Goal: Transaction & Acquisition: Purchase product/service

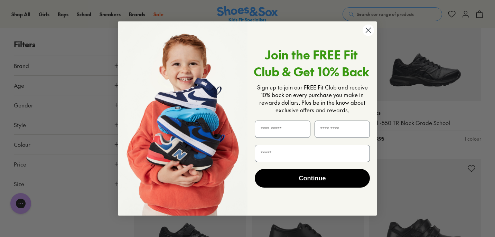
click at [368, 25] on circle "Close dialog" at bounding box center [368, 30] width 11 height 11
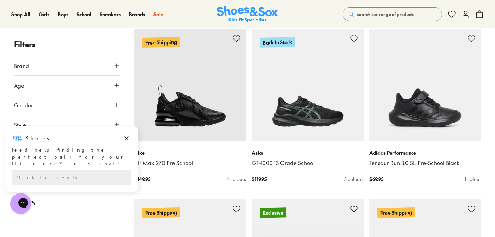
scroll to position [1149, 0]
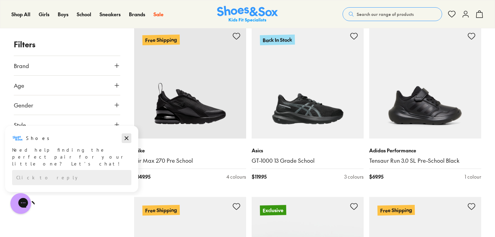
click at [128, 137] on icon "Dismiss campaign" at bounding box center [126, 138] width 7 height 8
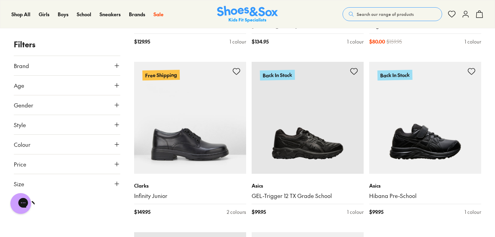
scroll to position [1627, 0]
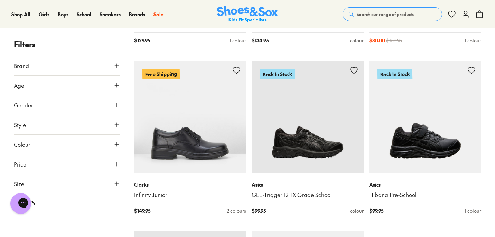
click at [93, 84] on button "Age" at bounding box center [67, 85] width 107 height 19
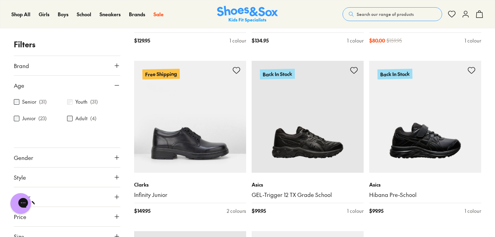
scroll to position [105, 0]
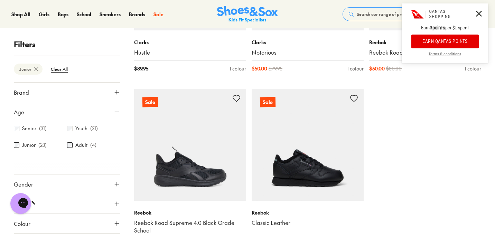
scroll to position [1316, 0]
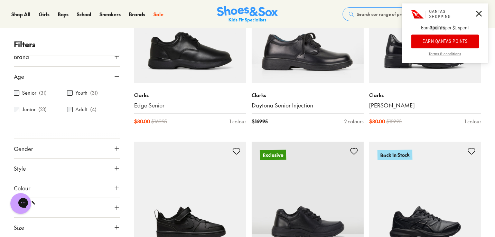
scroll to position [358, 0]
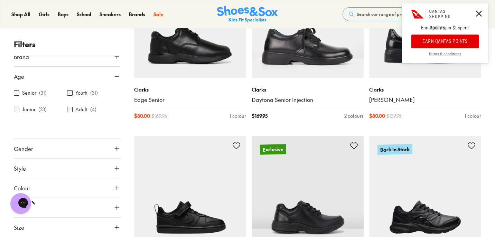
click at [60, 223] on button "Size" at bounding box center [67, 227] width 107 height 19
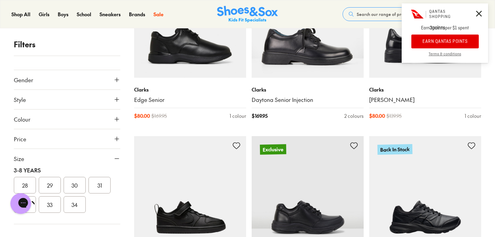
scroll to position [82, 0]
click at [33, 209] on div "Chat with us" at bounding box center [21, 204] width 28 height 26
click at [64, 205] on h1 "Chat with us" at bounding box center [98, 204] width 68 height 8
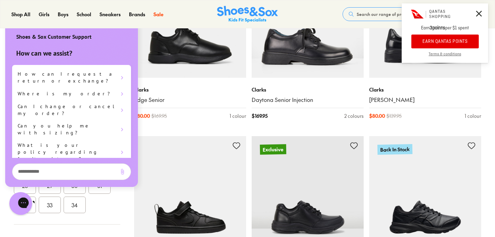
scroll to position [0, 0]
click at [44, 209] on div "Close gorgias live chat" at bounding box center [48, 204] width 8 height 10
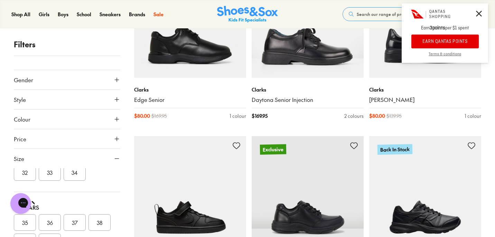
scroll to position [114, 0]
click at [26, 180] on button "32" at bounding box center [25, 172] width 22 height 17
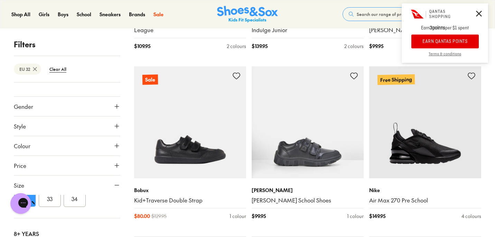
scroll to position [426, 0]
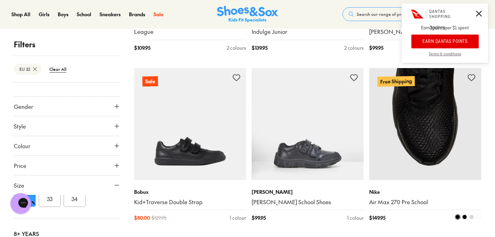
click at [398, 136] on img at bounding box center [425, 124] width 112 height 112
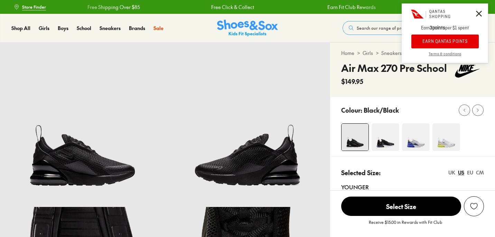
select select "*"
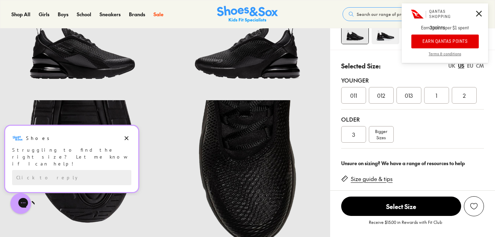
scroll to position [95, 0]
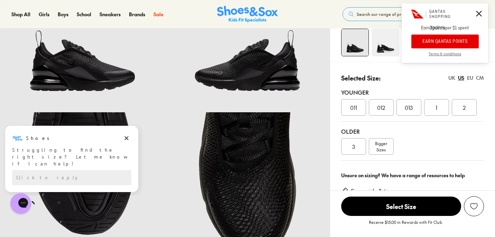
click at [349, 149] on div "3" at bounding box center [353, 146] width 25 height 17
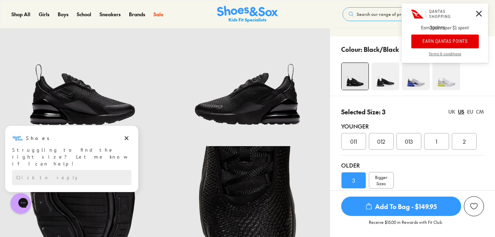
scroll to position [54, 0]
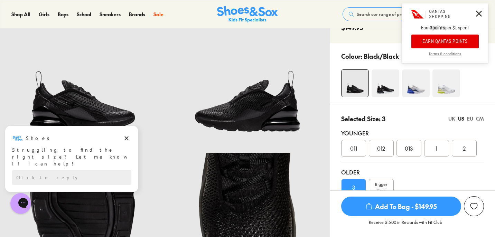
click at [376, 86] on img at bounding box center [386, 84] width 28 height 28
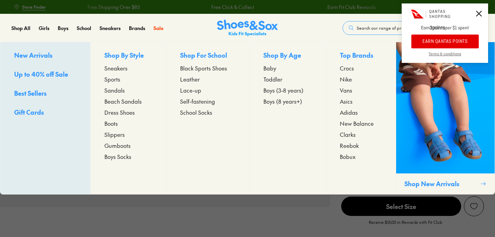
click at [191, 103] on span "Self-fastening" at bounding box center [197, 101] width 35 height 8
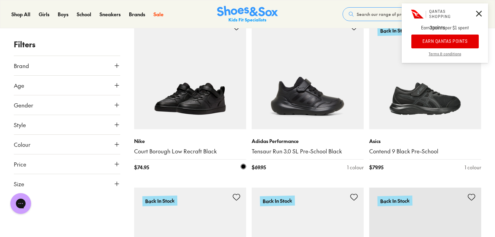
click at [195, 115] on img at bounding box center [190, 73] width 112 height 112
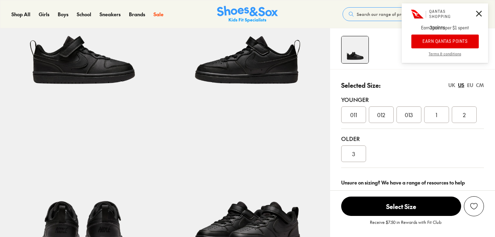
scroll to position [273, 0]
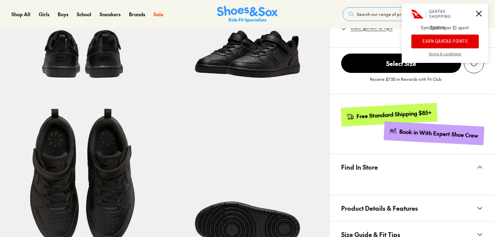
select select "*"
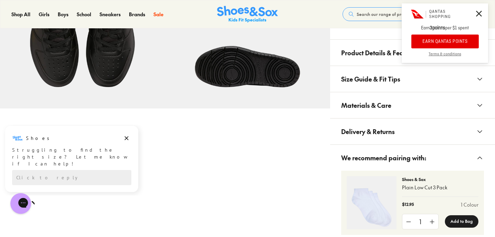
scroll to position [0, 0]
click at [477, 15] on icon at bounding box center [479, 14] width 6 height 6
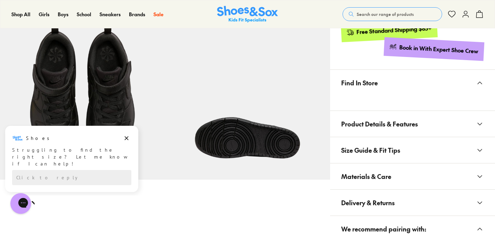
scroll to position [358, 0]
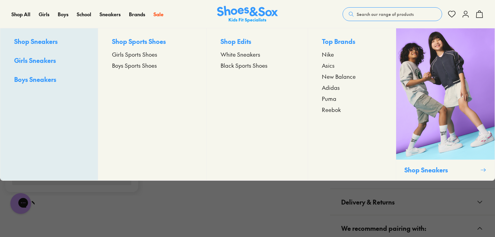
click at [49, 80] on span "Boys Sneakers" at bounding box center [35, 79] width 42 height 9
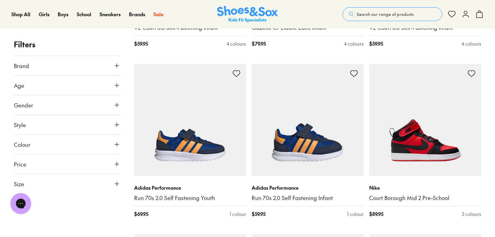
scroll to position [1283, 0]
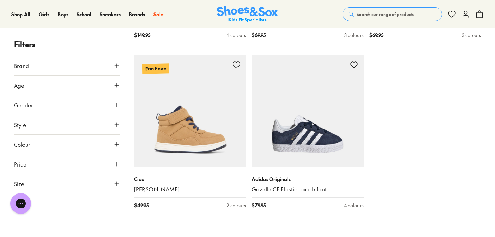
scroll to position [1863, 0]
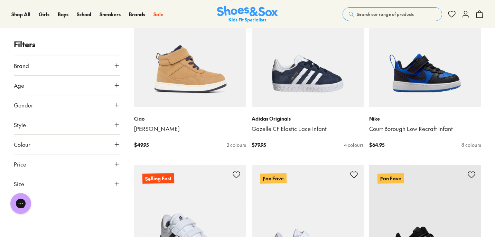
click at [236, 186] on img at bounding box center [190, 221] width 112 height 112
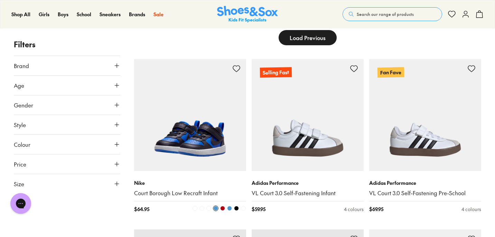
click at [223, 209] on span at bounding box center [222, 208] width 5 height 5
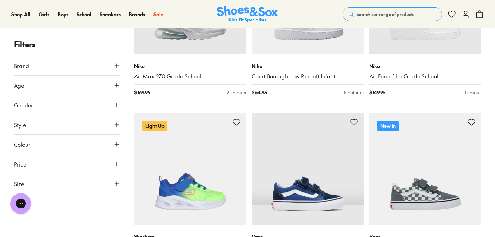
scroll to position [1097, 0]
click at [63, 88] on button "Age" at bounding box center [67, 85] width 107 height 19
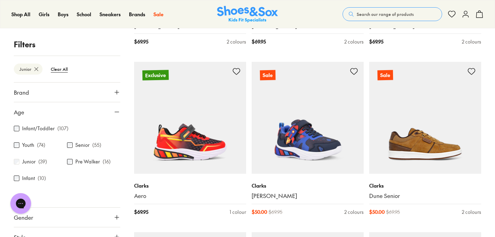
scroll to position [69, 0]
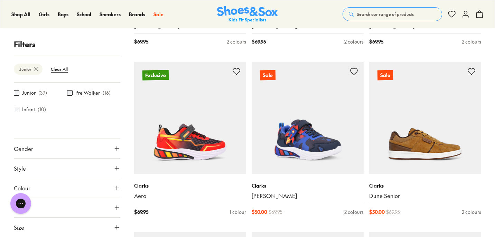
click at [58, 227] on button "Size" at bounding box center [67, 227] width 107 height 19
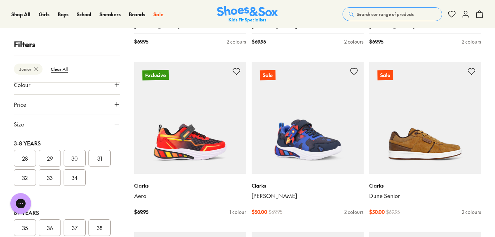
scroll to position [141, 0]
click at [18, 180] on button "32" at bounding box center [25, 180] width 22 height 17
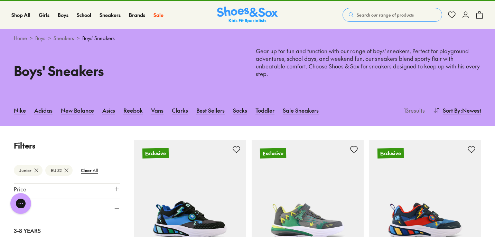
scroll to position [156, 0]
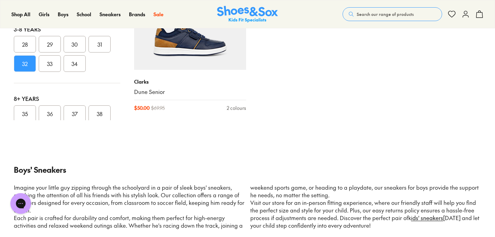
click at [42, 64] on button "33" at bounding box center [50, 63] width 22 height 17
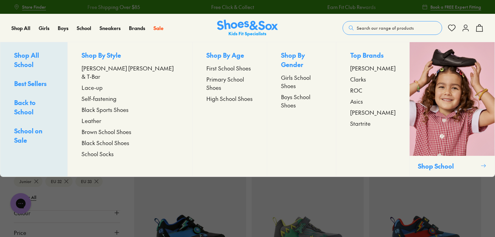
click at [98, 94] on span "Self-fastening" at bounding box center [99, 98] width 35 height 8
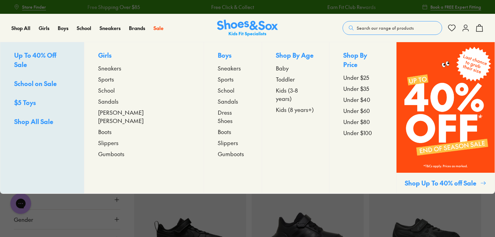
click at [218, 100] on span "Sandals" at bounding box center [228, 101] width 20 height 8
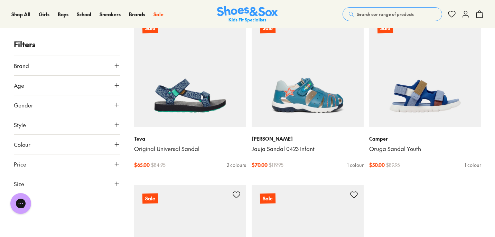
scroll to position [1693, 0]
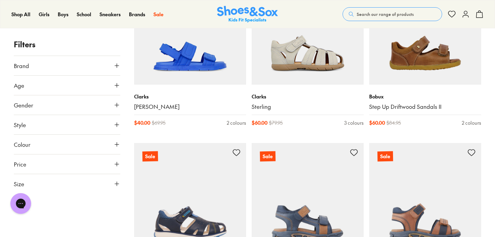
scroll to position [774, 0]
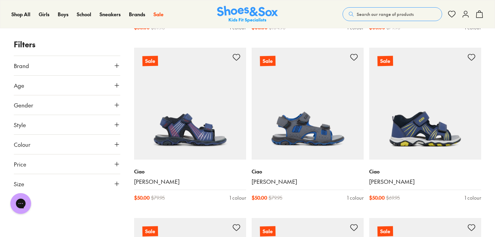
click at [80, 62] on button "Brand" at bounding box center [67, 65] width 107 height 19
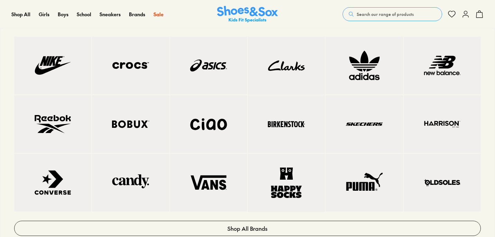
click at [123, 73] on img at bounding box center [130, 65] width 49 height 30
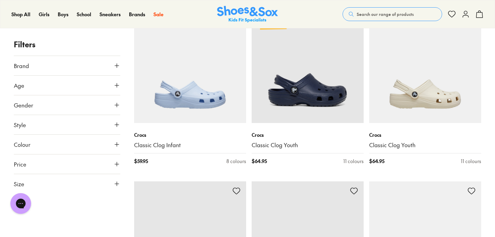
scroll to position [1351, 0]
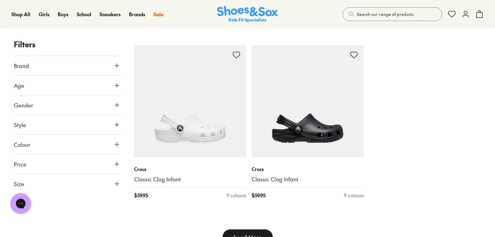
scroll to position [1883, 0]
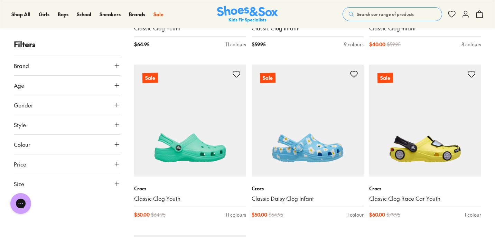
scroll to position [3544, 0]
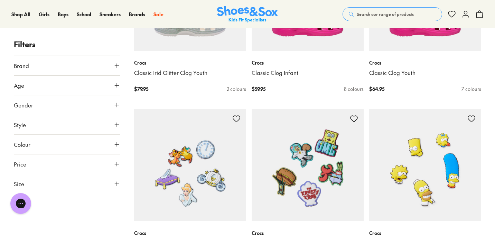
scroll to position [2270, 0]
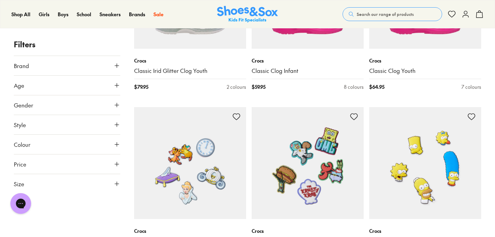
click at [334, 171] on img at bounding box center [308, 163] width 112 height 112
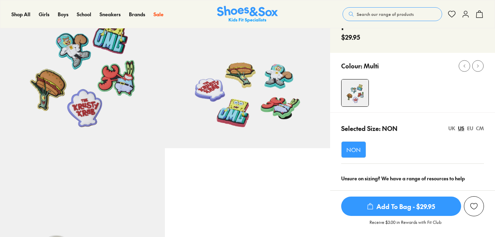
click at [369, 207] on icon "submit" at bounding box center [370, 206] width 7 height 7
select select "*"
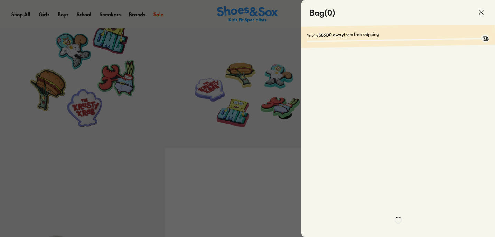
click at [482, 15] on div at bounding box center [399, 220] width 194 height 441
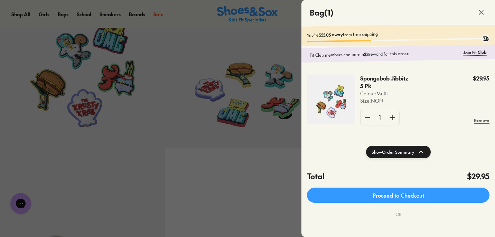
click at [479, 10] on use at bounding box center [481, 12] width 4 height 4
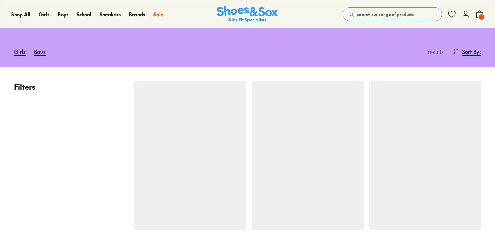
scroll to position [82, 0]
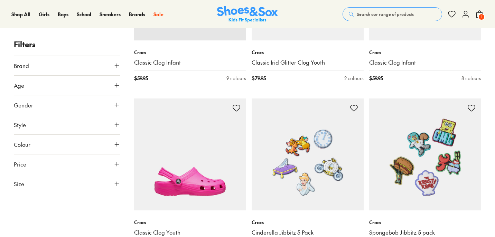
scroll to position [478, 0]
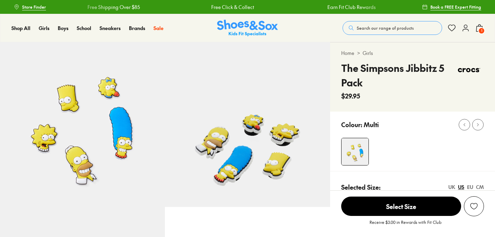
click at [358, 204] on span "NON" at bounding box center [354, 208] width 15 height 8
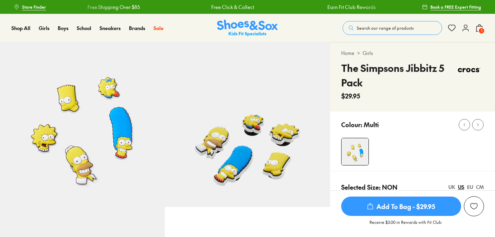
click at [375, 199] on span "Add To Bag - $29.95" at bounding box center [401, 206] width 120 height 19
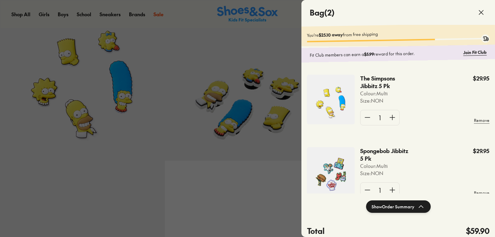
select select "*"
click at [140, 183] on div at bounding box center [247, 118] width 495 height 237
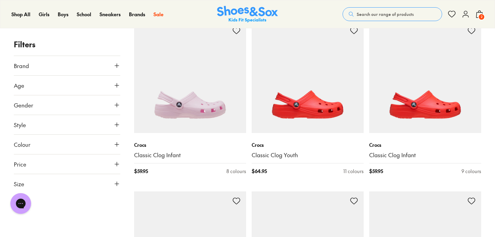
scroll to position [650, 0]
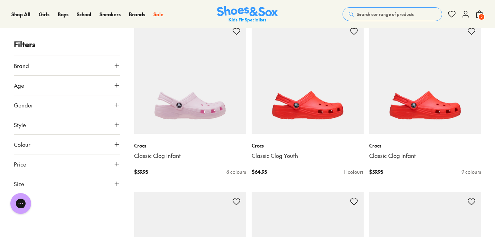
click at [294, 78] on img at bounding box center [308, 78] width 112 height 112
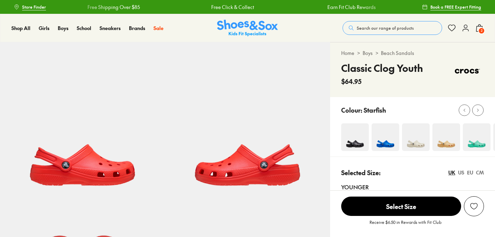
select select "*"
